Goal: Download file/media

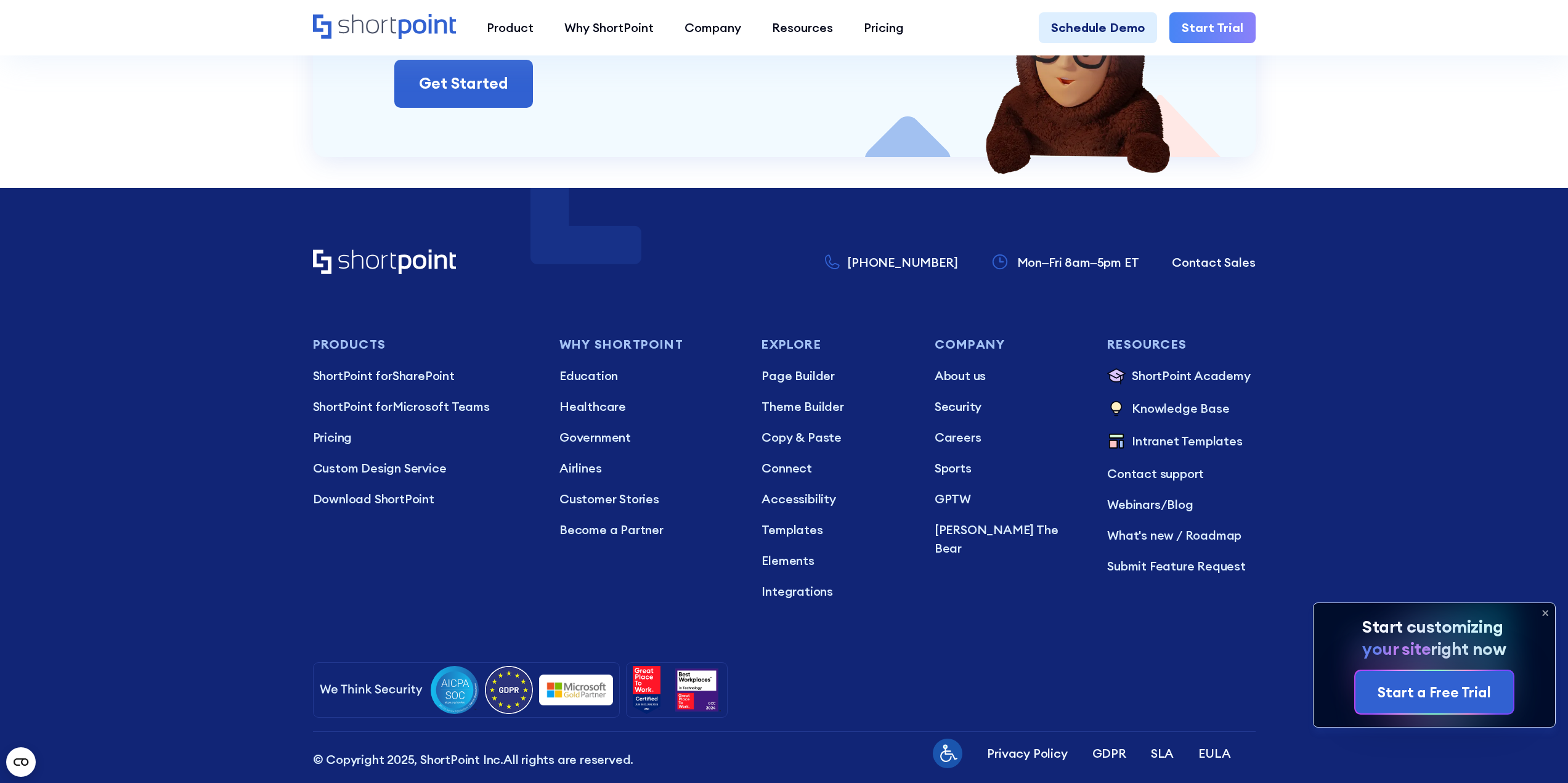
scroll to position [4963, 0]
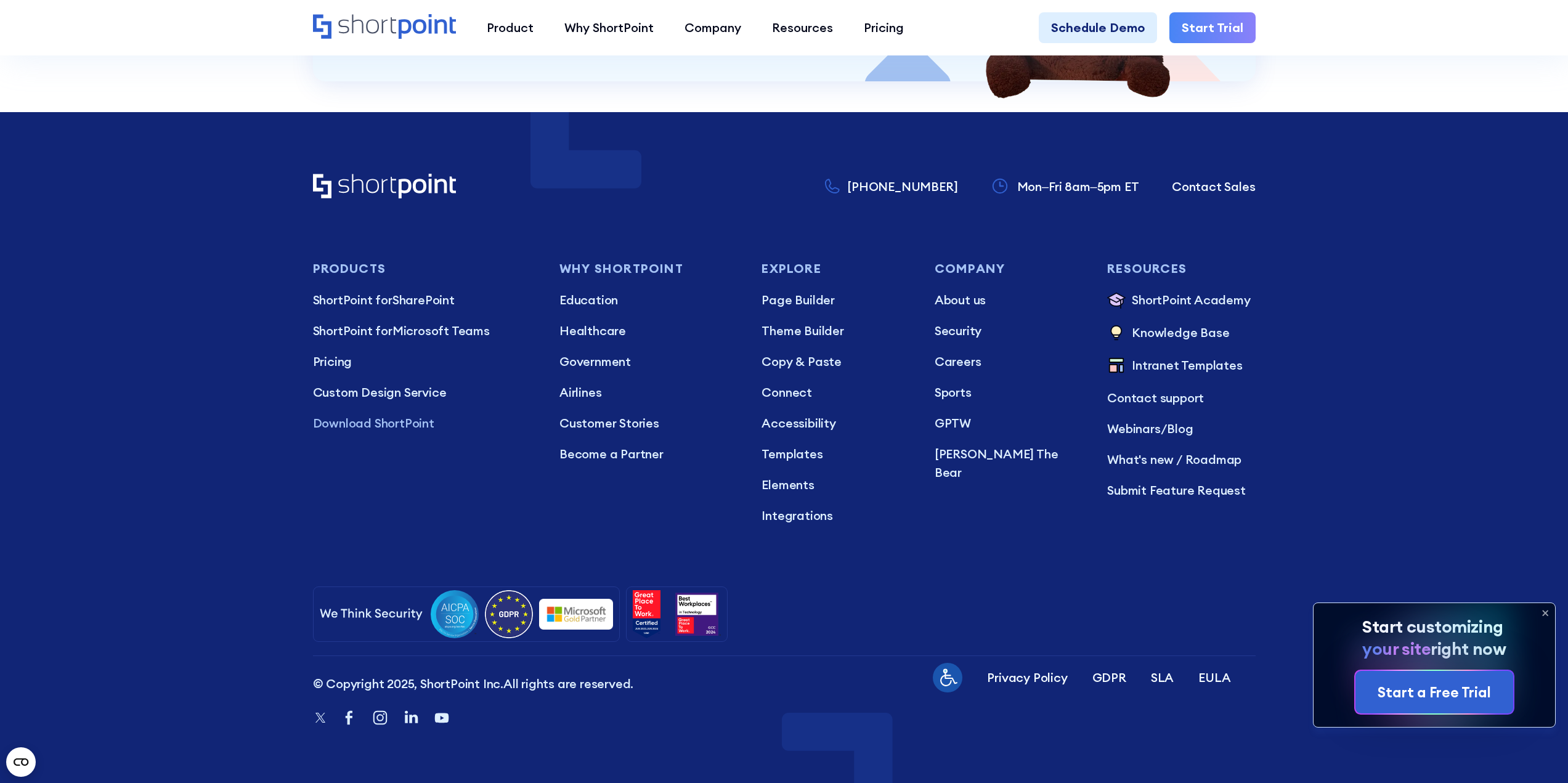
click at [378, 430] on p "Download ShortPoint" at bounding box center [424, 423] width 222 height 18
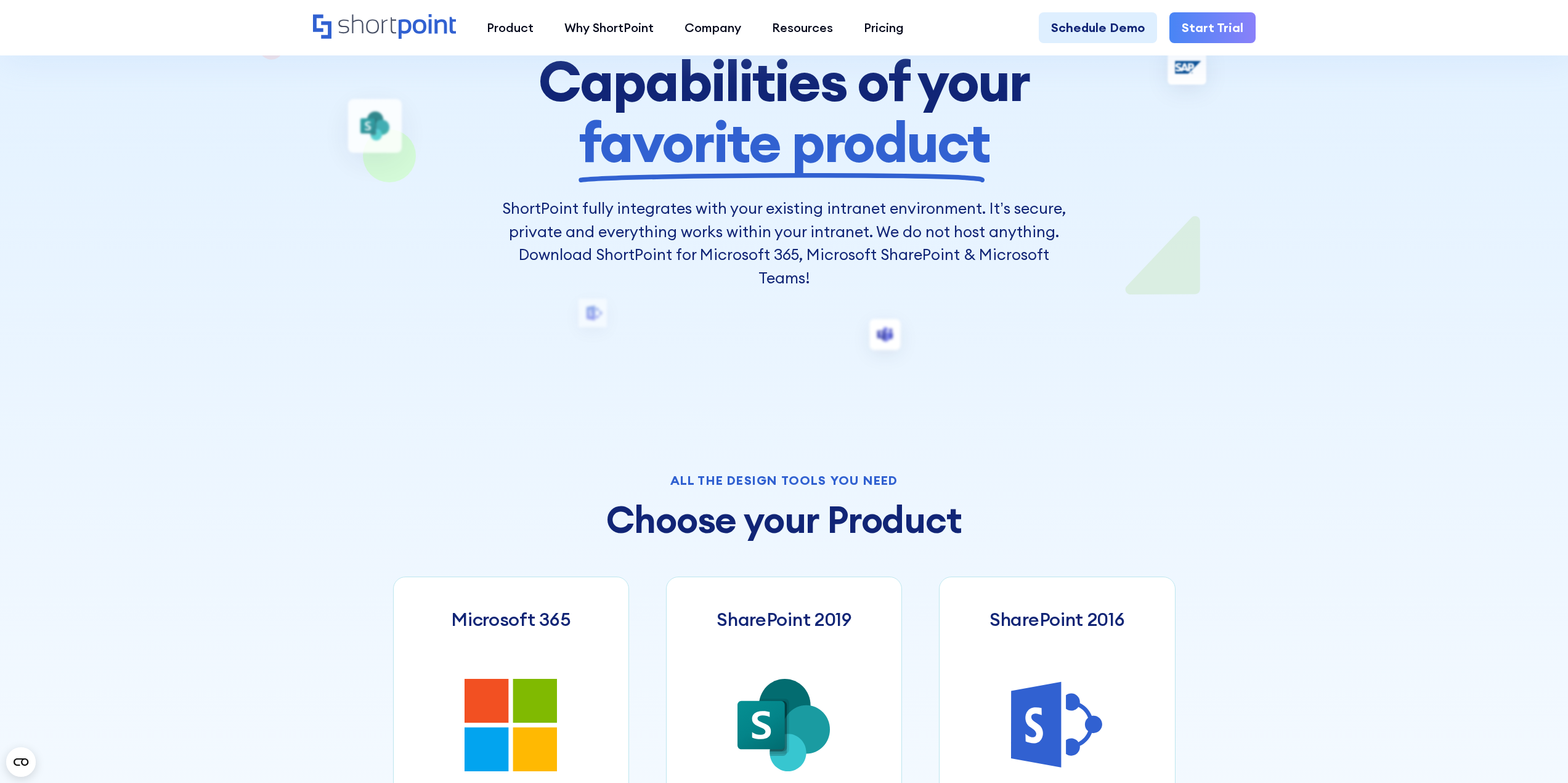
scroll to position [554, 0]
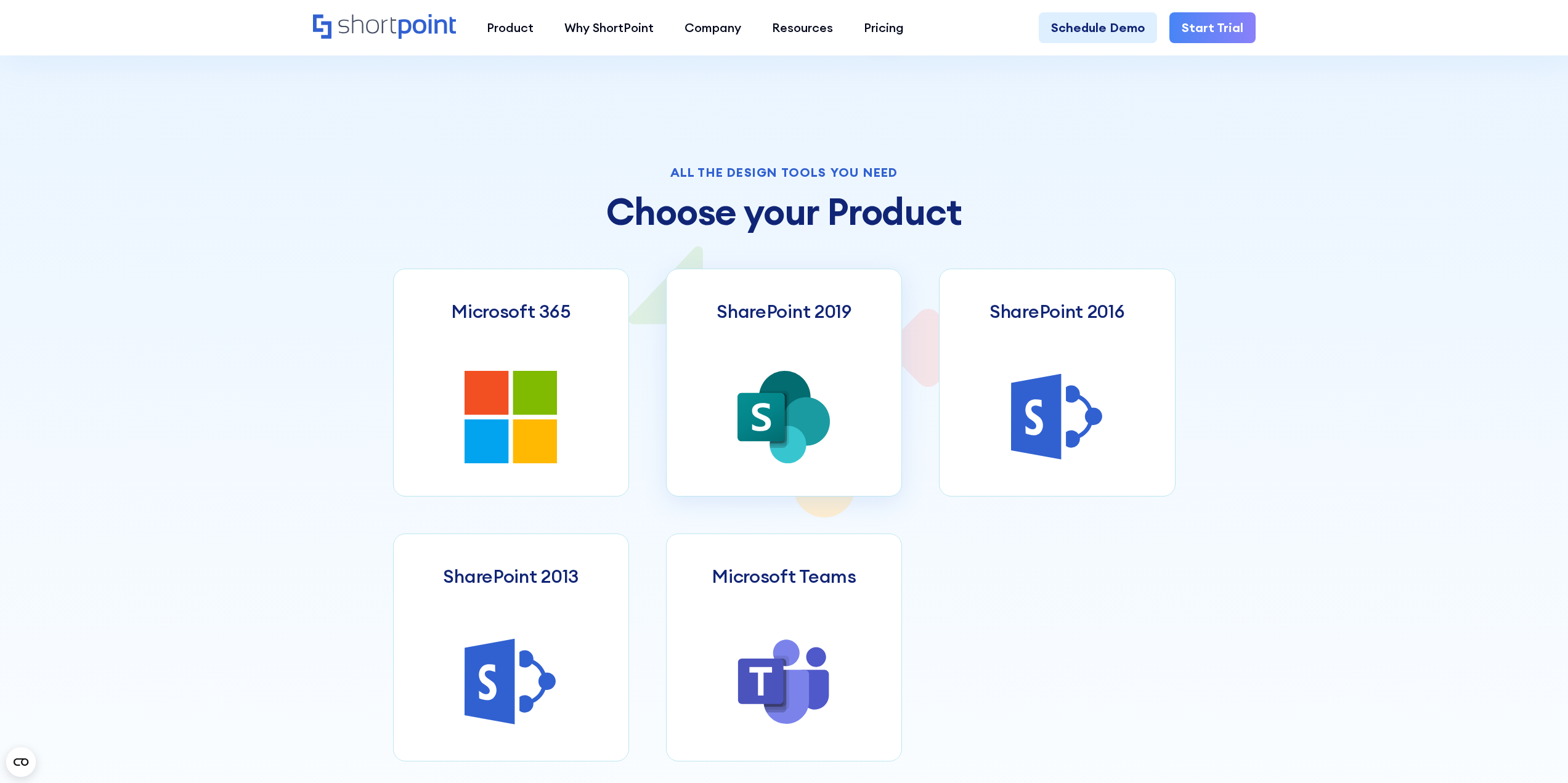
click at [795, 391] on icon at bounding box center [785, 397] width 52 height 53
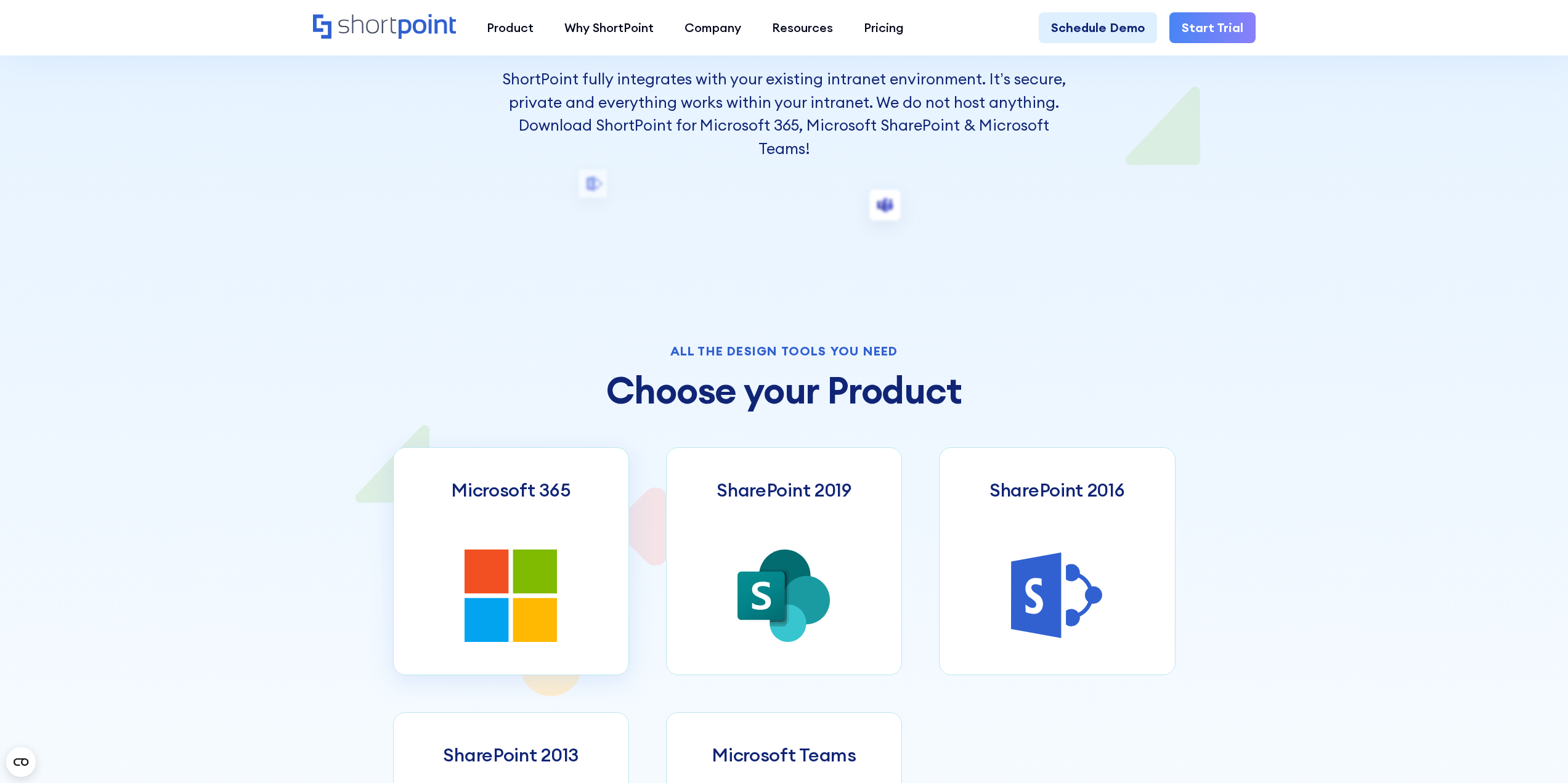
scroll to position [493, 0]
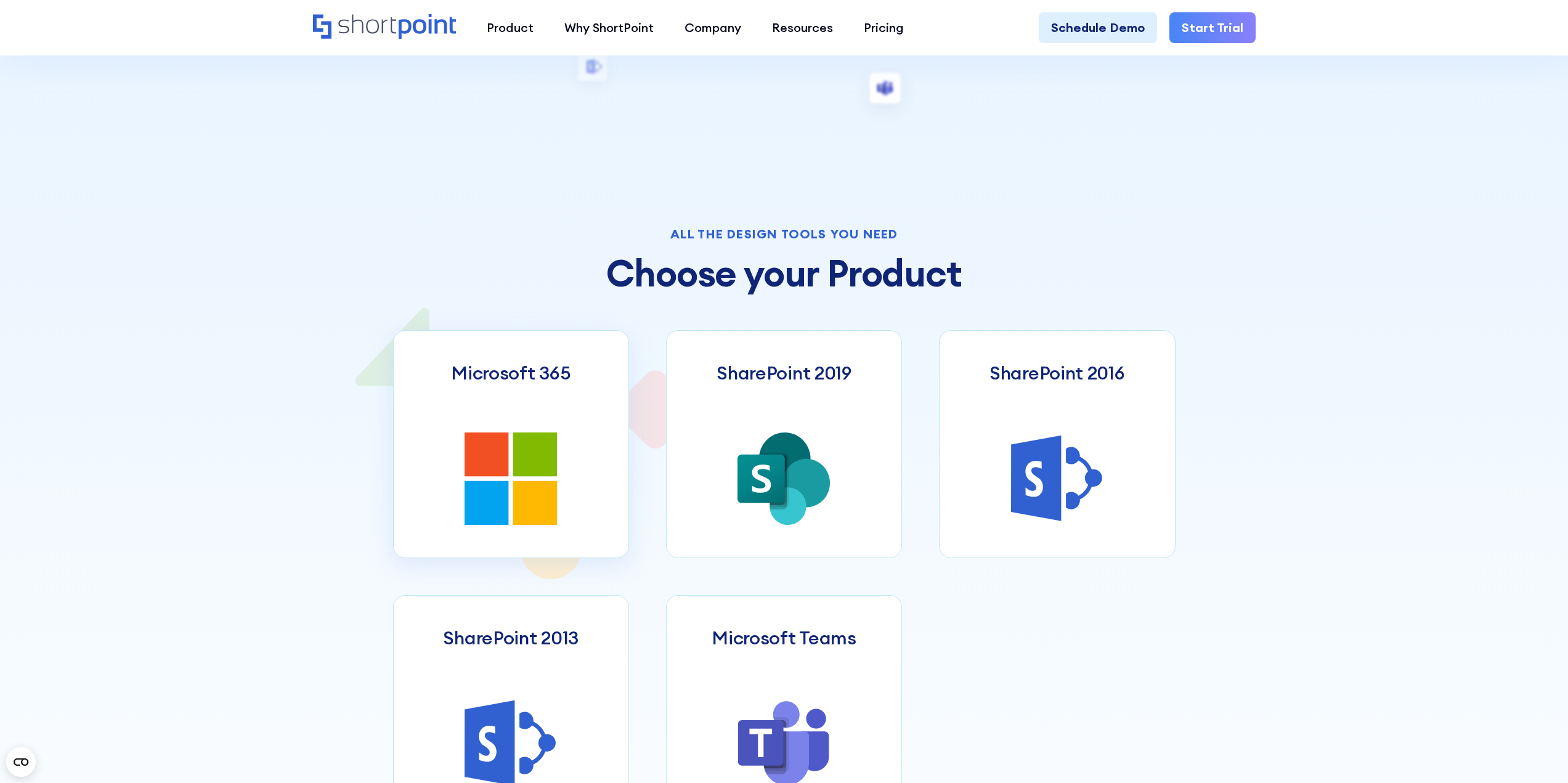
click at [472, 449] on icon at bounding box center [486, 454] width 43 height 43
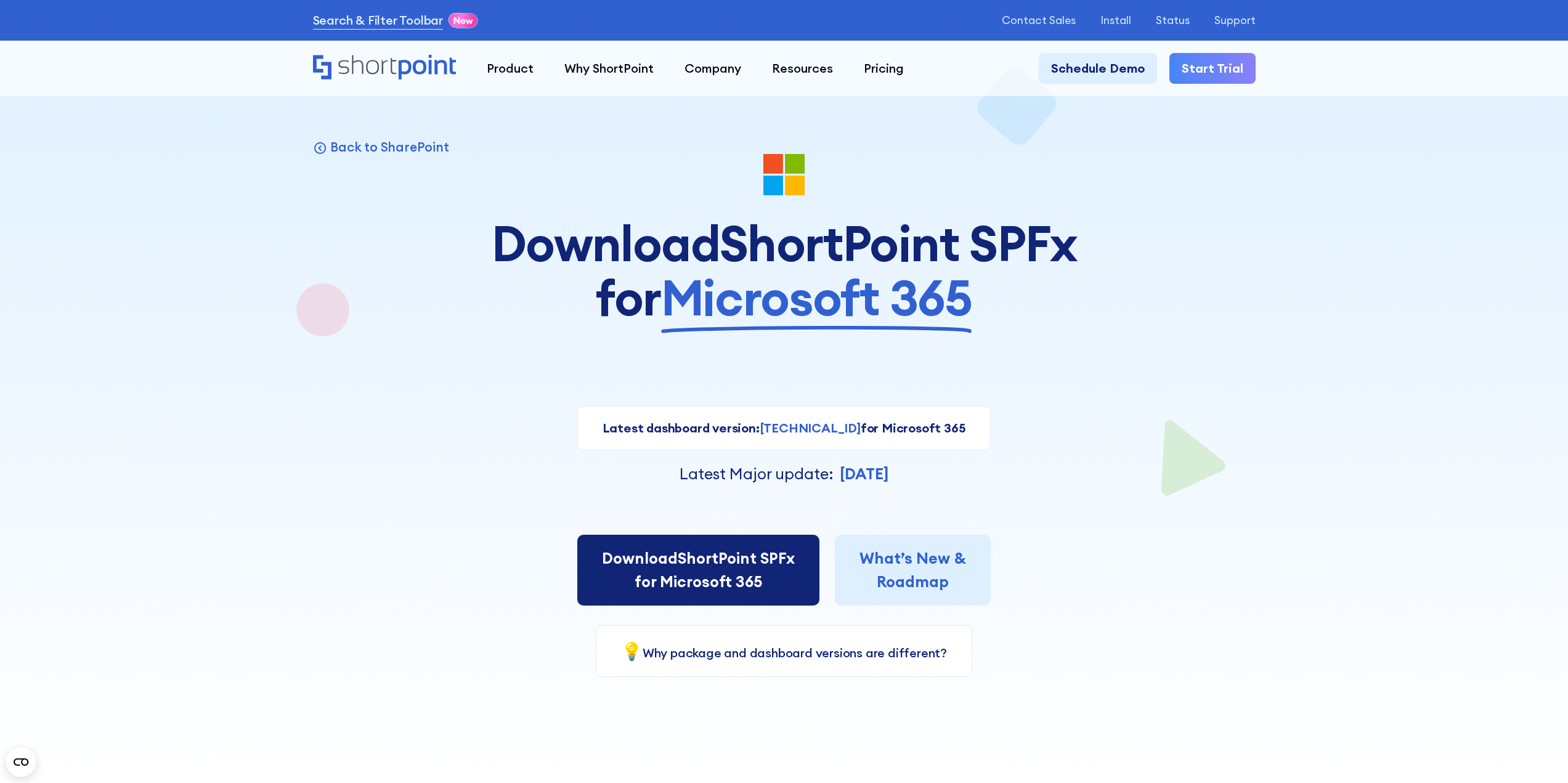
click at [696, 559] on link "Download ShortPoint SPFx for Microsoft 365" at bounding box center [698, 570] width 242 height 71
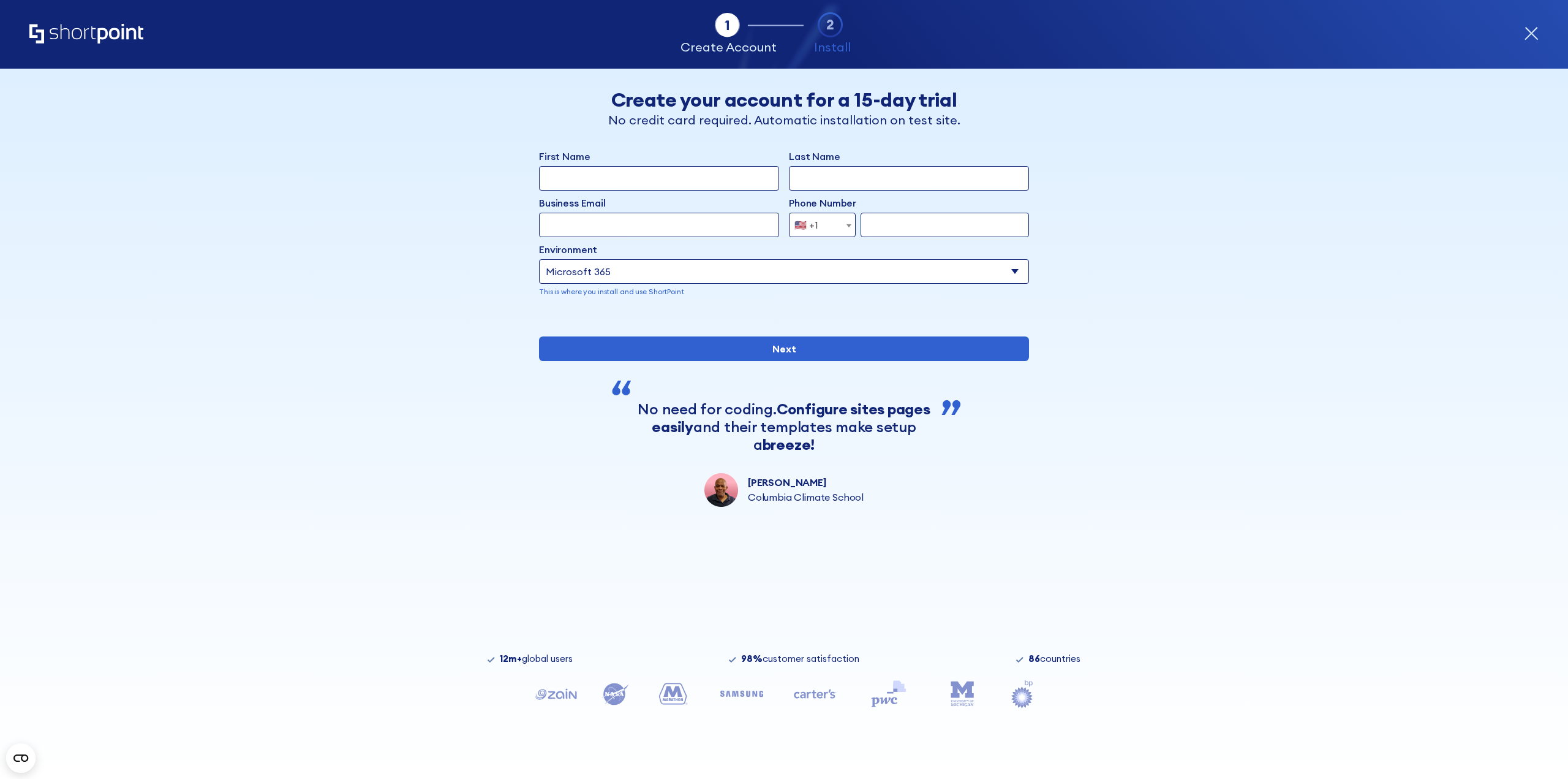
click at [618, 179] on input "First Name" at bounding box center [659, 178] width 240 height 24
click at [1017, 275] on select "Select an environment Microsoft 365 SharePoint Online SharePoint 2019 (On-Premi…" at bounding box center [784, 271] width 490 height 24
select select "SharePoint Online"
click at [539, 259] on select "Select an environment Microsoft 365 SharePoint Online SharePoint 2019 (On-Premi…" at bounding box center [784, 271] width 490 height 24
